Goal: Information Seeking & Learning: Compare options

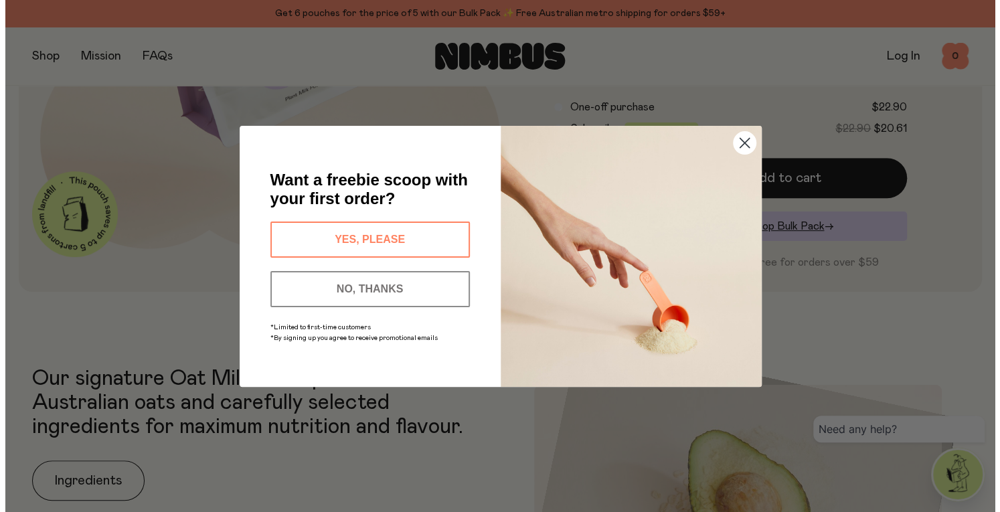
scroll to position [337, 0]
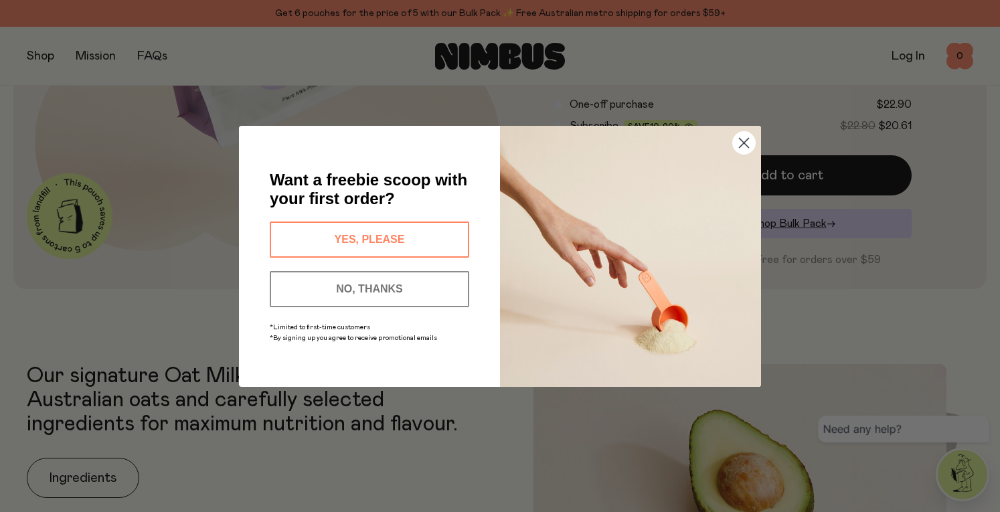
click at [749, 141] on circle "Close dialog" at bounding box center [744, 142] width 22 height 22
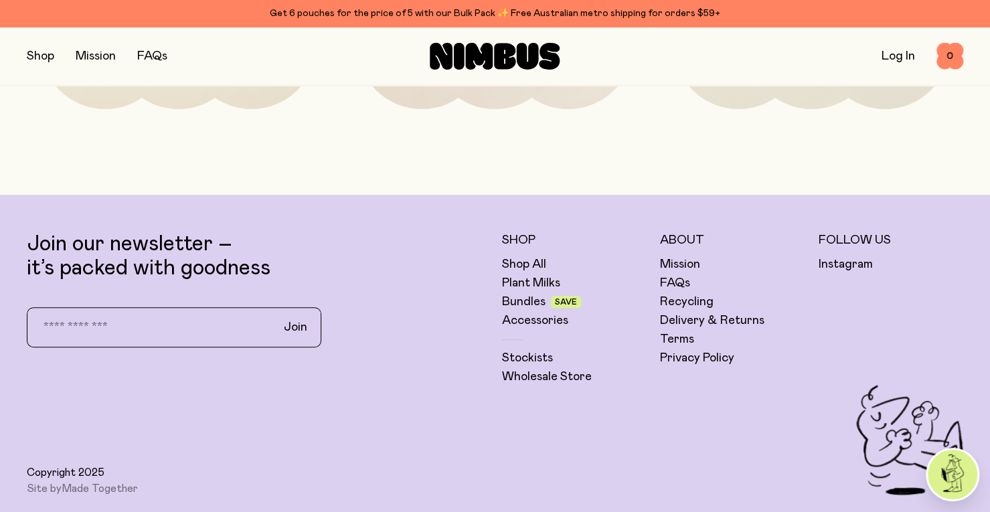
scroll to position [3278, 0]
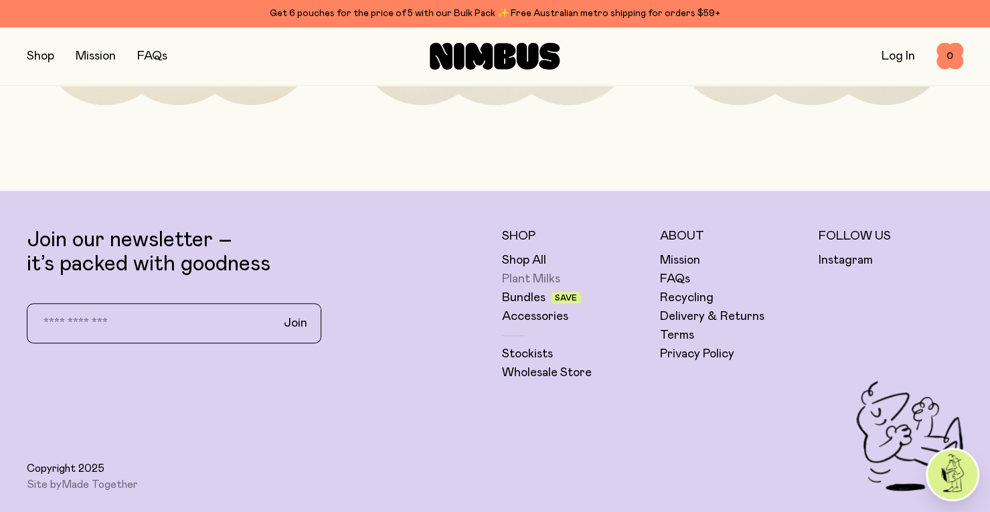
click at [522, 276] on link "Plant Milks" at bounding box center [531, 279] width 58 height 16
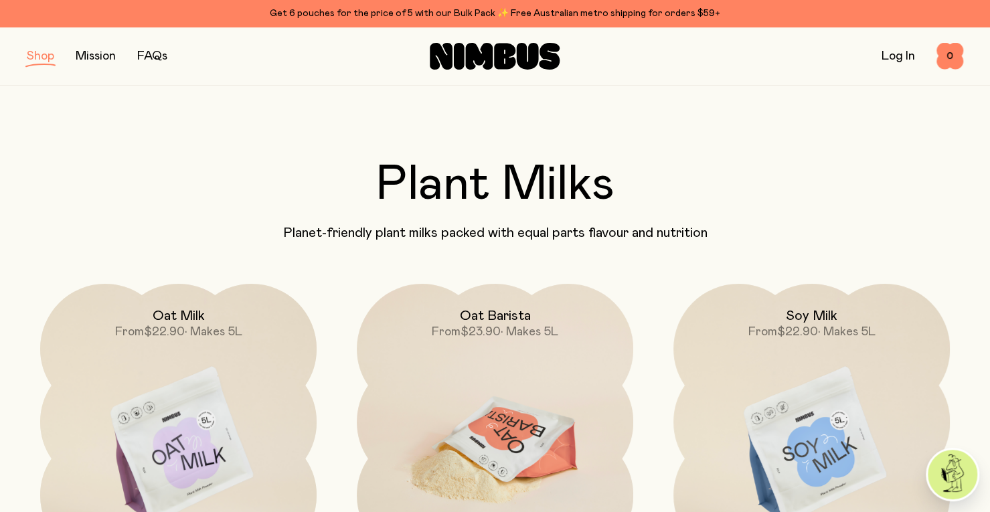
scroll to position [67, 0]
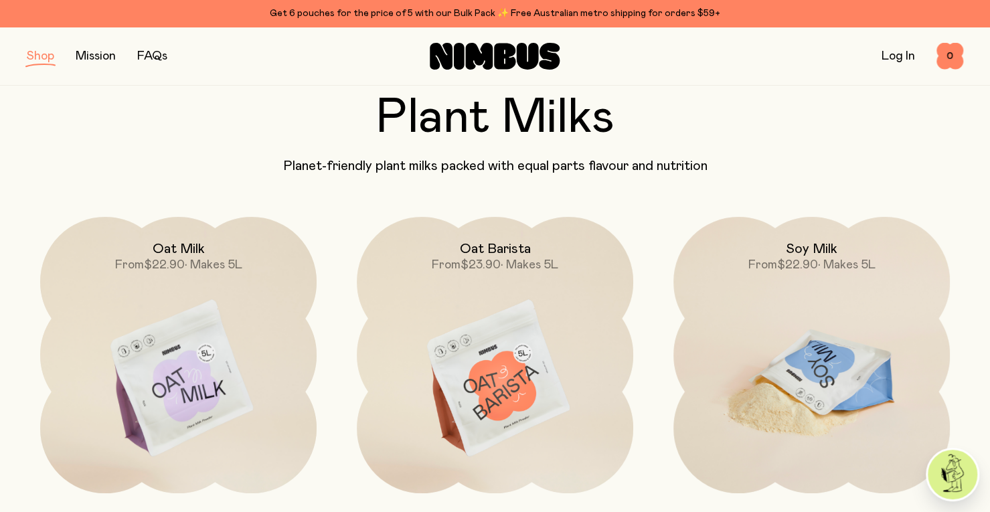
click at [823, 337] on img at bounding box center [811, 379] width 276 height 324
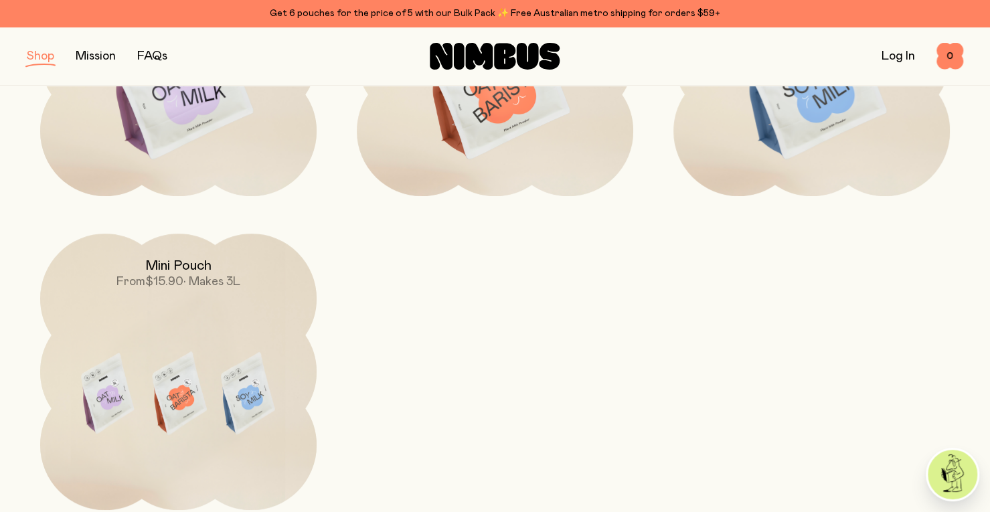
scroll to position [401, 0]
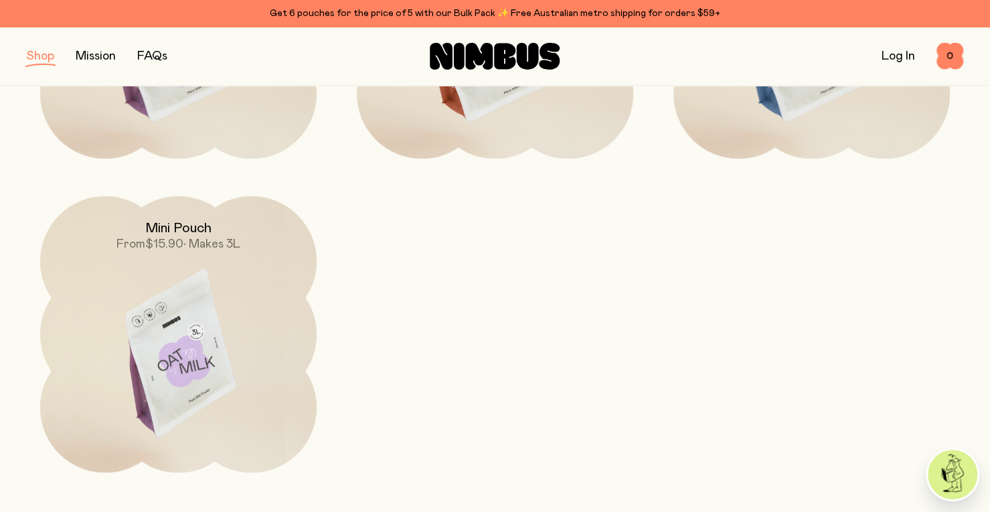
click at [87, 314] on img at bounding box center [178, 358] width 276 height 324
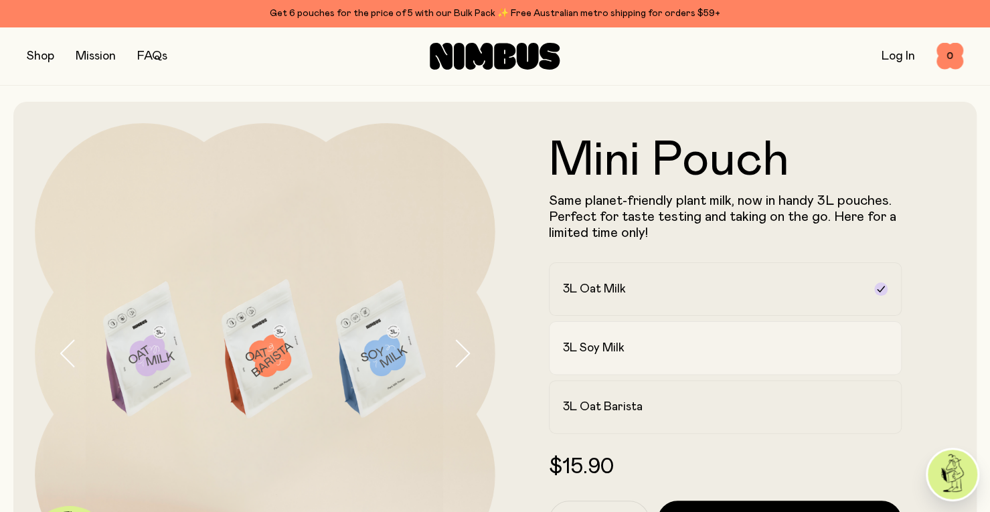
click at [686, 347] on div "3L Soy Milk" at bounding box center [713, 348] width 301 height 16
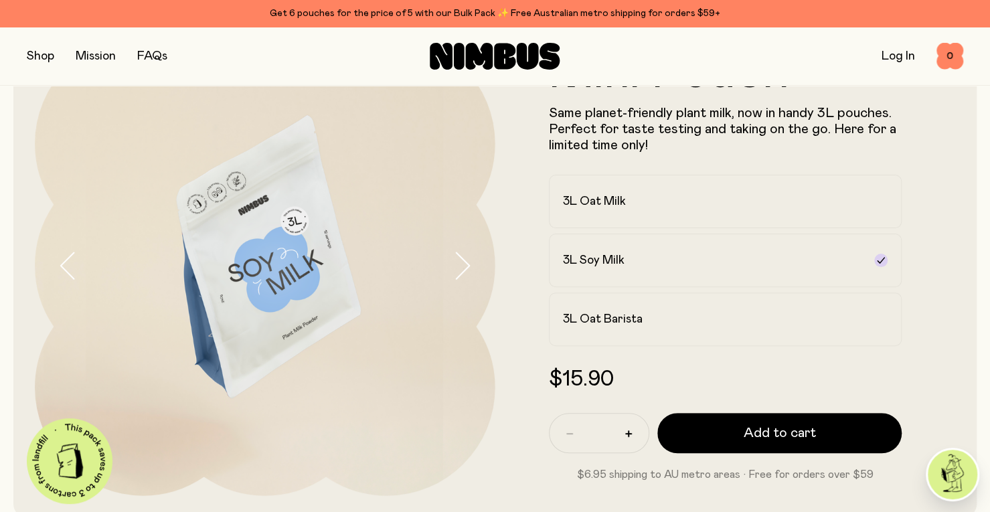
scroll to position [67, 0]
